Goal: Navigation & Orientation: Find specific page/section

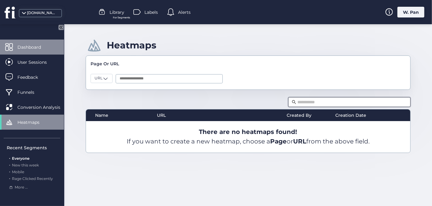
click at [25, 47] on span "Dashboard" at bounding box center [33, 47] width 33 height 7
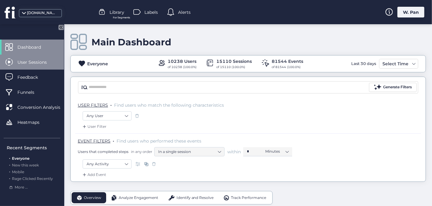
click at [43, 65] on span "User Sessions" at bounding box center [36, 62] width 39 height 7
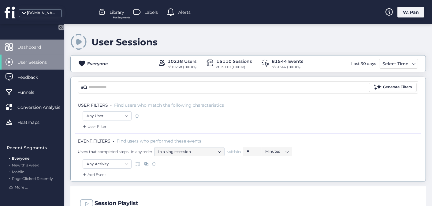
click at [47, 46] on span "Dashboard" at bounding box center [33, 47] width 33 height 7
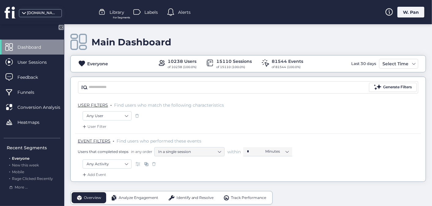
drag, startPoint x: 94, startPoint y: 41, endPoint x: 196, endPoint y: 41, distance: 101.9
click at [196, 41] on div "Main Dashboard" at bounding box center [247, 41] width 355 height 17
click at [241, 44] on div "Main Dashboard" at bounding box center [247, 41] width 355 height 17
click at [189, 43] on div "Main Dashboard" at bounding box center [247, 41] width 355 height 17
drag, startPoint x: 94, startPoint y: 42, endPoint x: 132, endPoint y: 44, distance: 38.0
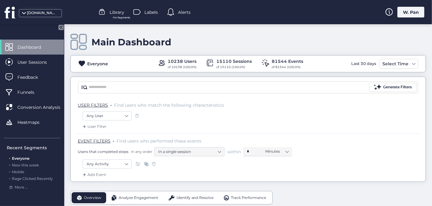
click at [185, 44] on div "Main Dashboard" at bounding box center [247, 41] width 355 height 17
click at [131, 44] on div "Main Dashboard" at bounding box center [131, 41] width 80 height 11
drag, startPoint x: 183, startPoint y: 43, endPoint x: 105, endPoint y: 44, distance: 78.0
click at [105, 44] on div "Main Dashboard" at bounding box center [247, 41] width 355 height 17
click at [168, 44] on div "Main Dashboard" at bounding box center [131, 41] width 80 height 11
